Goal: Task Accomplishment & Management: Manage account settings

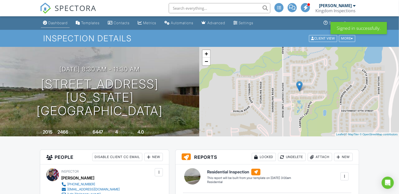
click at [55, 26] on link "Dashboard" at bounding box center [55, 22] width 29 height 9
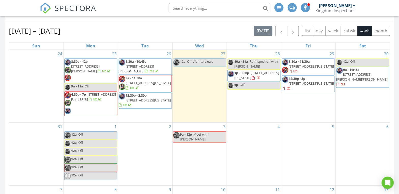
scroll to position [290, 0]
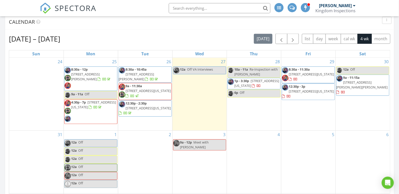
click at [133, 158] on div "2" at bounding box center [145, 162] width 54 height 63
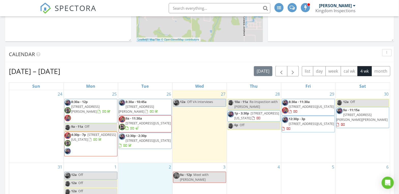
scroll to position [0, 0]
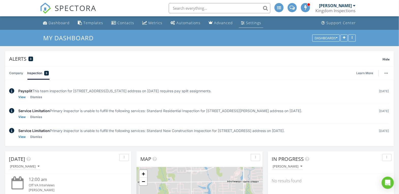
click at [254, 23] on div "Settings" at bounding box center [253, 22] width 15 height 5
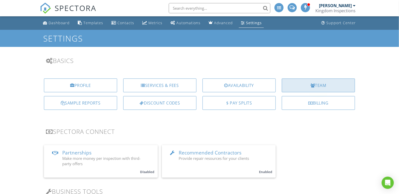
click at [309, 85] on div "Team" at bounding box center [318, 85] width 73 height 14
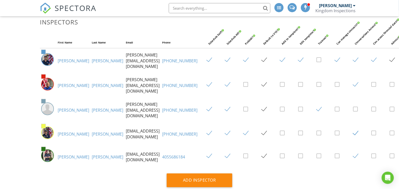
scroll to position [69, 0]
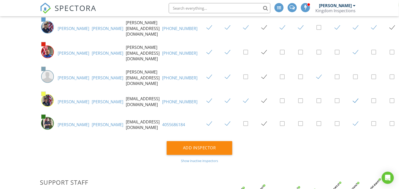
click at [92, 99] on link "Kaplan" at bounding box center [108, 102] width 32 height 6
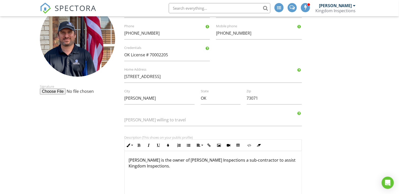
scroll to position [94, 0]
